Goal: Transaction & Acquisition: Download file/media

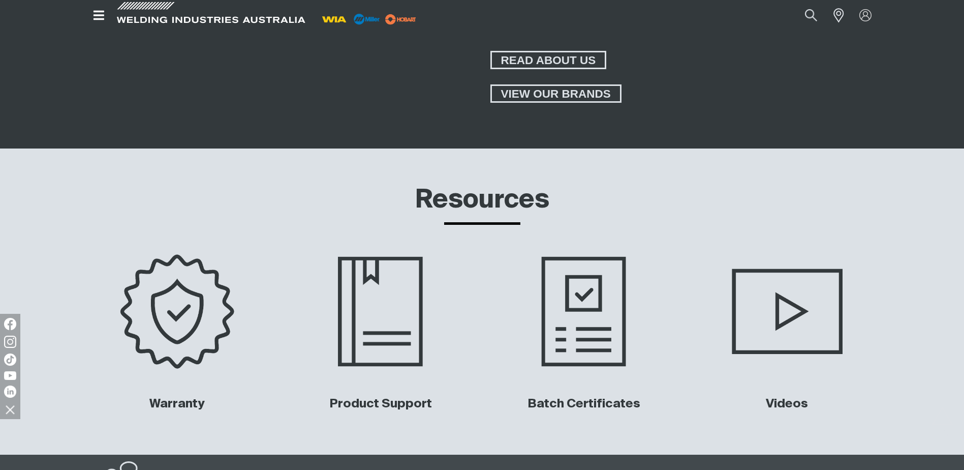
scroll to position [4067, 0]
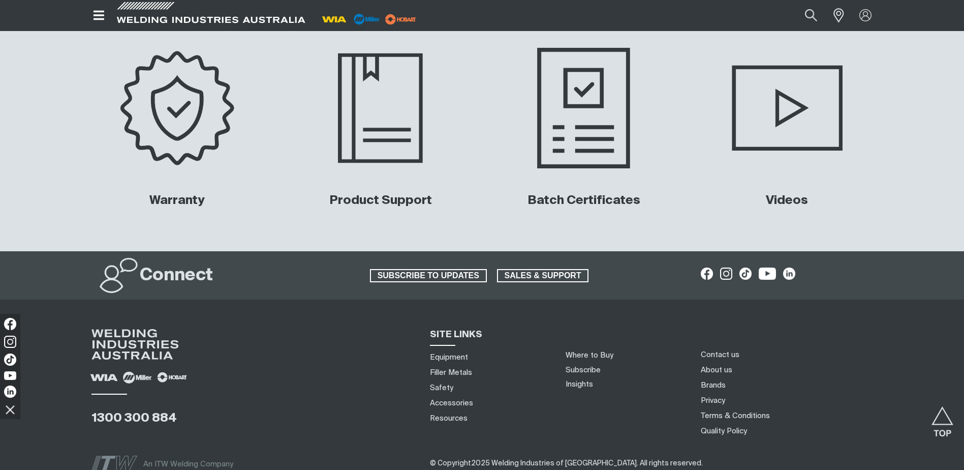
click at [626, 121] on img at bounding box center [584, 107] width 206 height 137
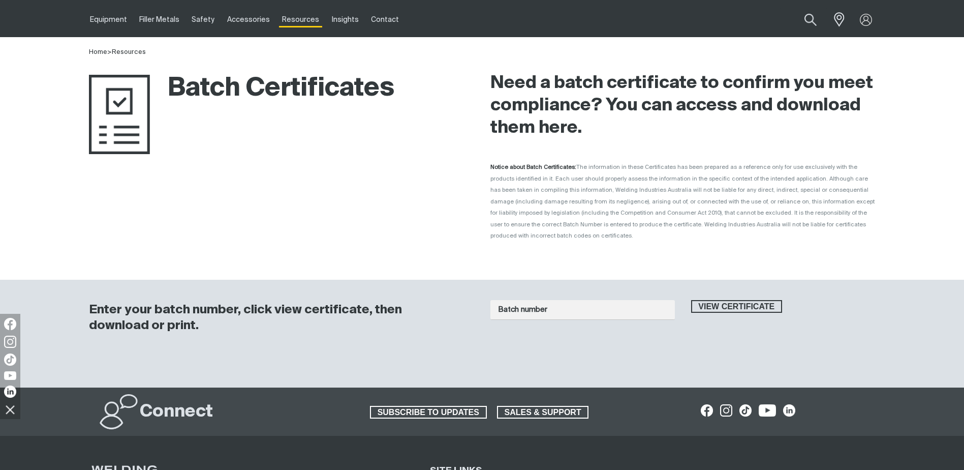
scroll to position [51, 0]
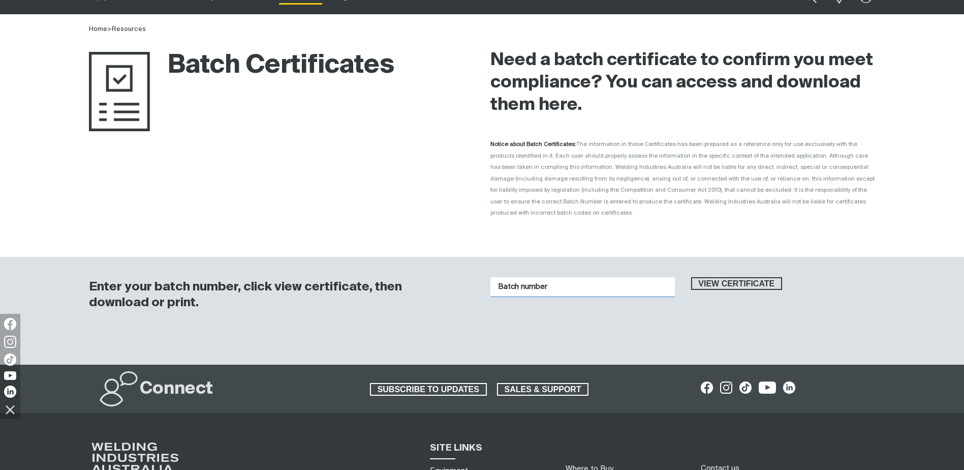
click at [570, 283] on input "Batch number" at bounding box center [583, 287] width 185 height 20
drag, startPoint x: 570, startPoint y: 283, endPoint x: 557, endPoint y: 350, distance: 69.0
type input "1015828"
drag, startPoint x: 557, startPoint y: 350, endPoint x: 763, endPoint y: 291, distance: 214.3
click at [763, 291] on div "View certificate" at bounding box center [783, 293] width 201 height 32
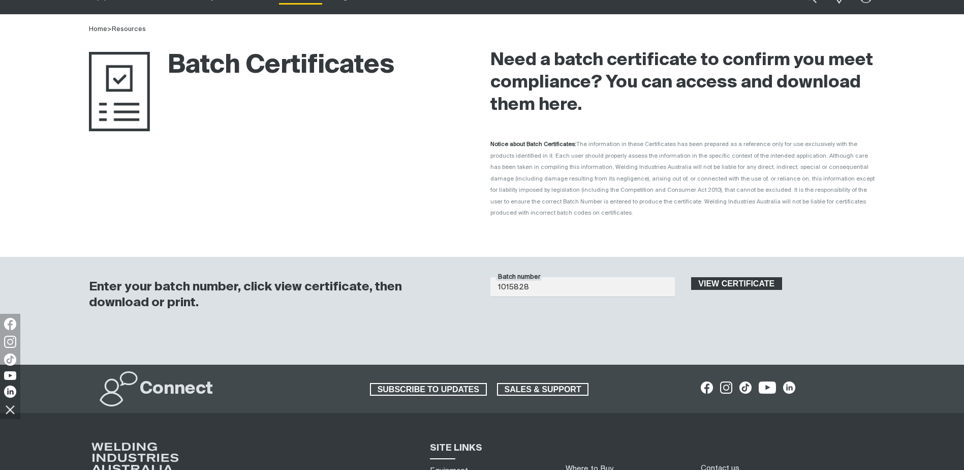
click at [748, 277] on span "View certificate" at bounding box center [736, 283] width 89 height 13
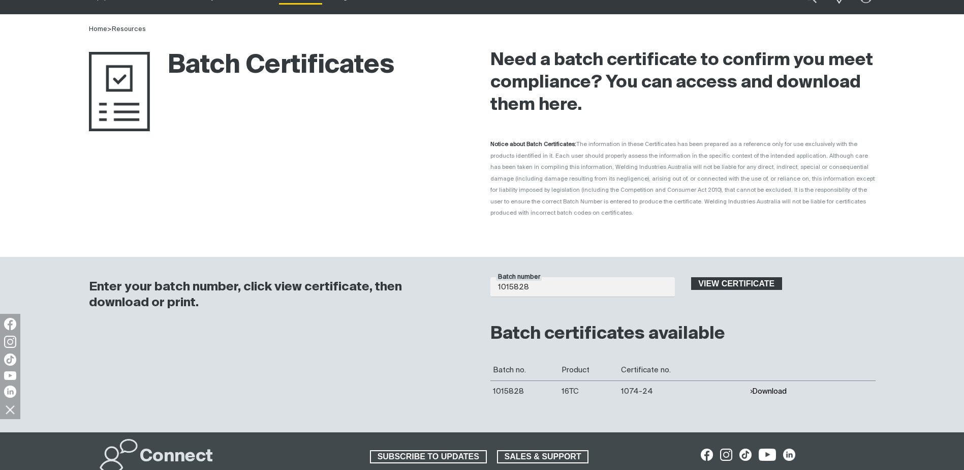
scroll to position [102, 0]
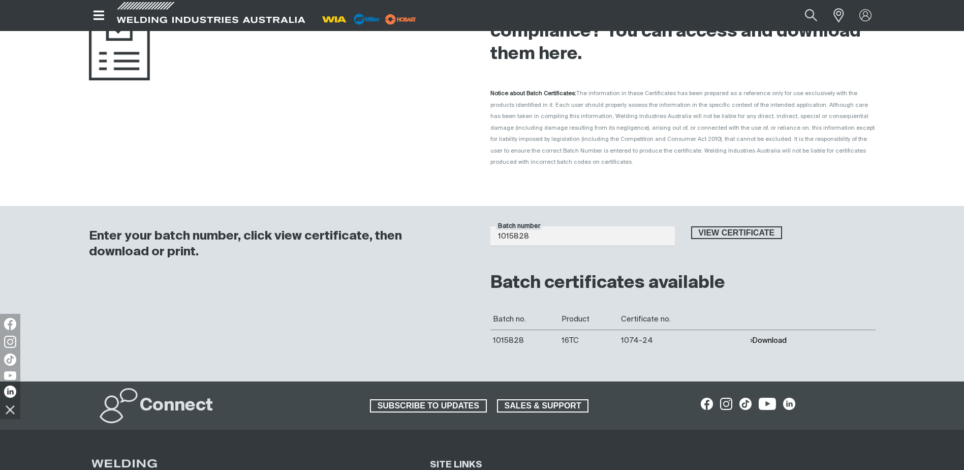
click at [766, 336] on button "Download" at bounding box center [768, 340] width 37 height 9
click at [776, 336] on button "Download" at bounding box center [768, 340] width 37 height 9
